Goal: Information Seeking & Learning: Learn about a topic

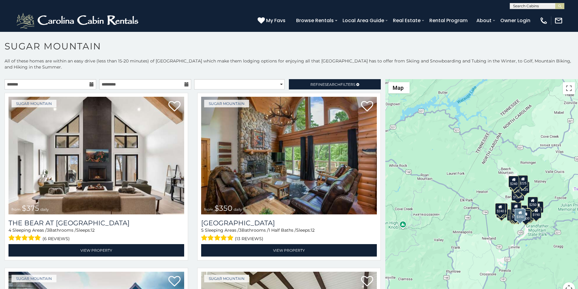
scroll to position [38, 0]
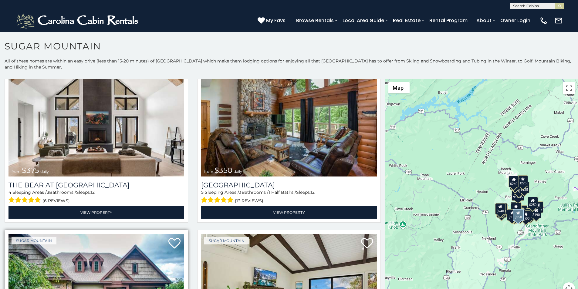
click at [43, 288] on img at bounding box center [96, 293] width 176 height 118
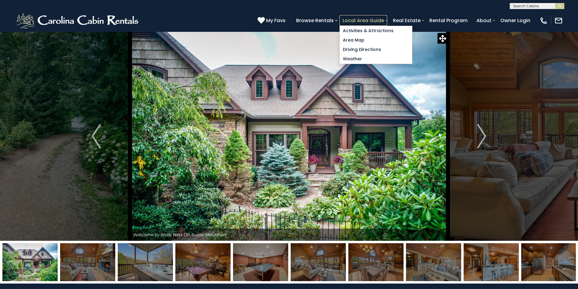
click at [387, 18] on link "Local Area Guide" at bounding box center [363, 20] width 48 height 11
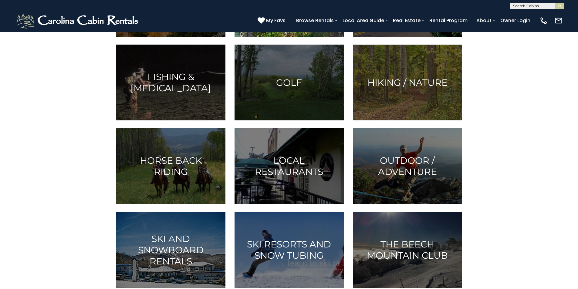
scroll to position [139, 0]
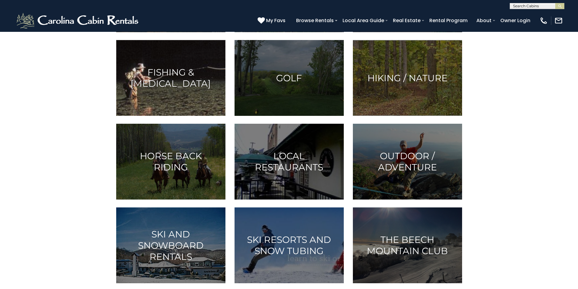
click at [174, 116] on img at bounding box center [170, 78] width 109 height 76
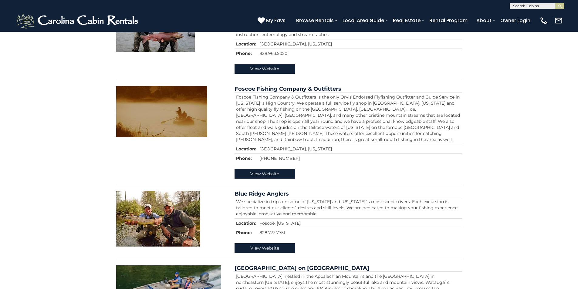
scroll to position [227, 0]
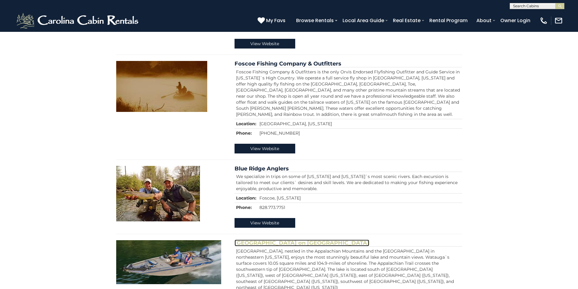
click at [252, 240] on link "Fish Springs Marina on Watauga Lake" at bounding box center [301, 243] width 135 height 7
